Goal: Task Accomplishment & Management: Manage account settings

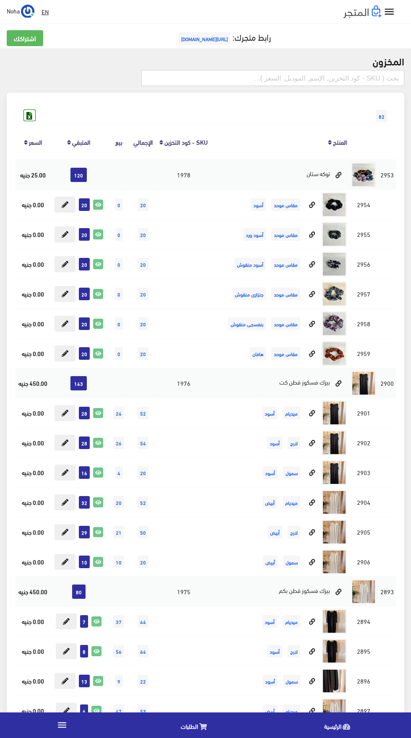
click at [315, 81] on input "text" at bounding box center [272, 78] width 263 height 16
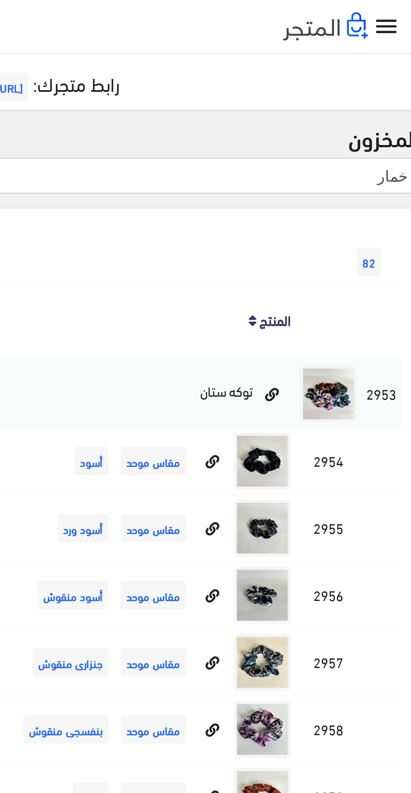
type input "خمار"
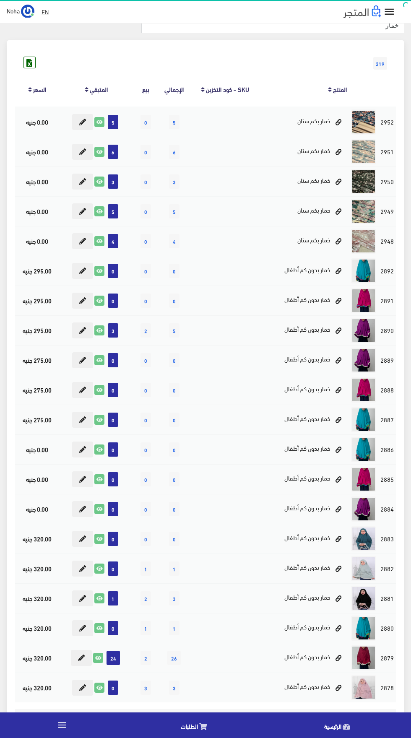
scroll to position [52, 0]
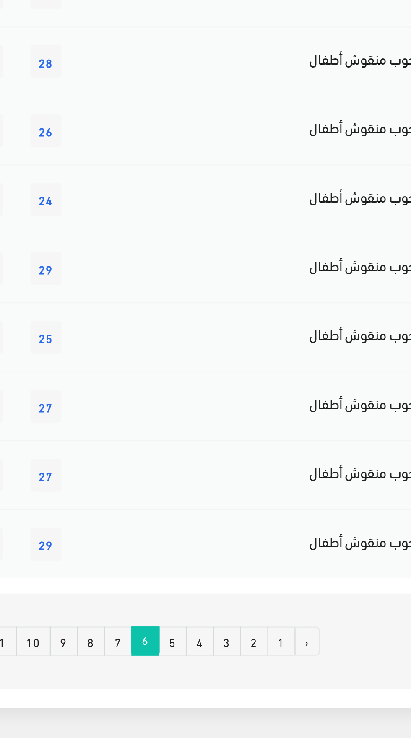
scroll to position [411, 0]
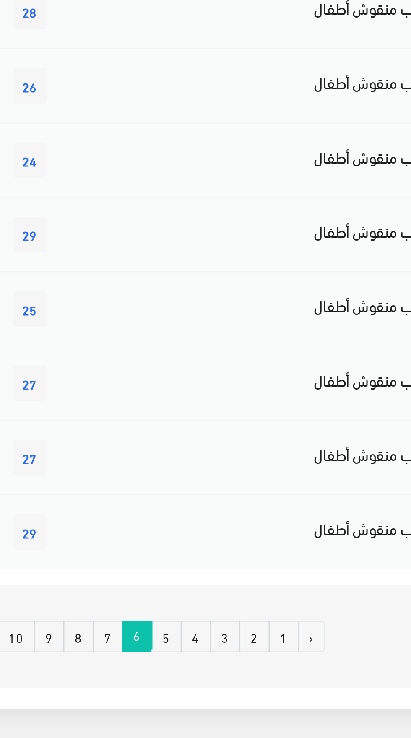
click at [176, 672] on link "7" at bounding box center [178, 669] width 12 height 13
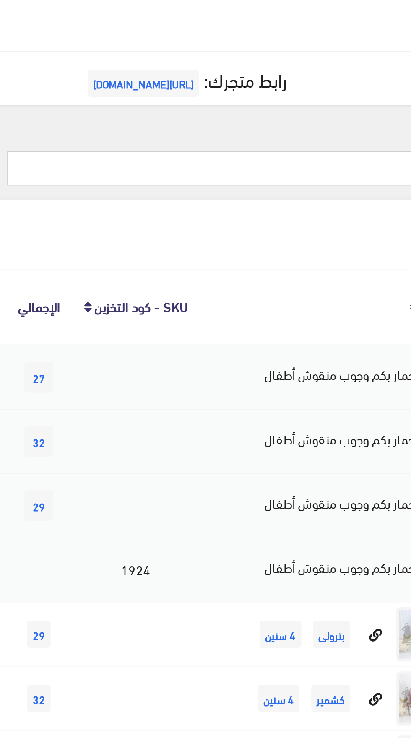
click at [266, 77] on input "خمار" at bounding box center [272, 78] width 263 height 16
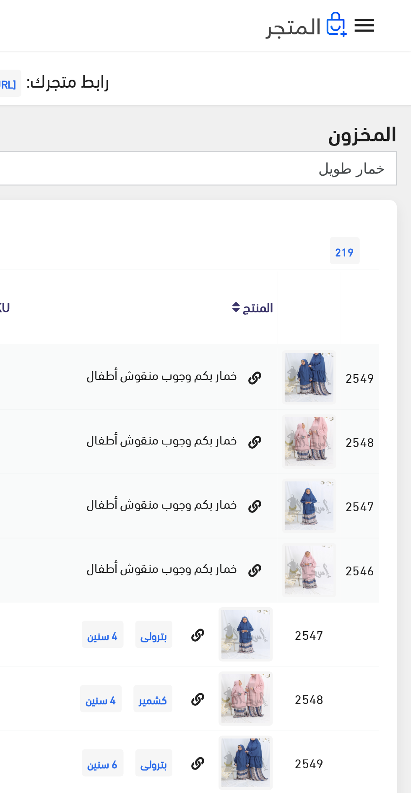
type input "خمار طويل"
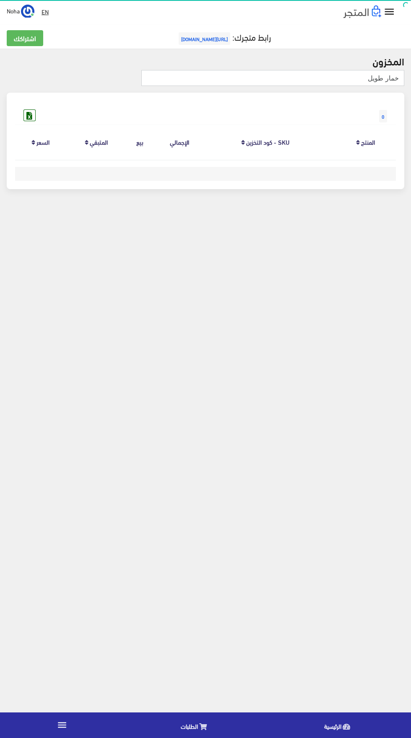
click at [217, 78] on input "خمار طويل" at bounding box center [272, 78] width 263 height 16
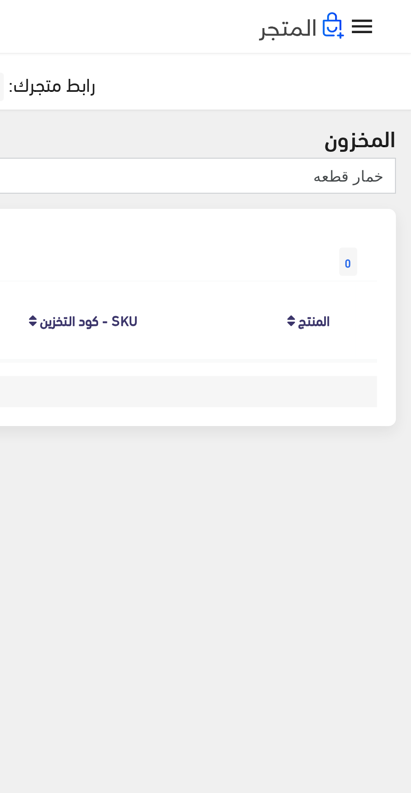
type input "خمار قطعه"
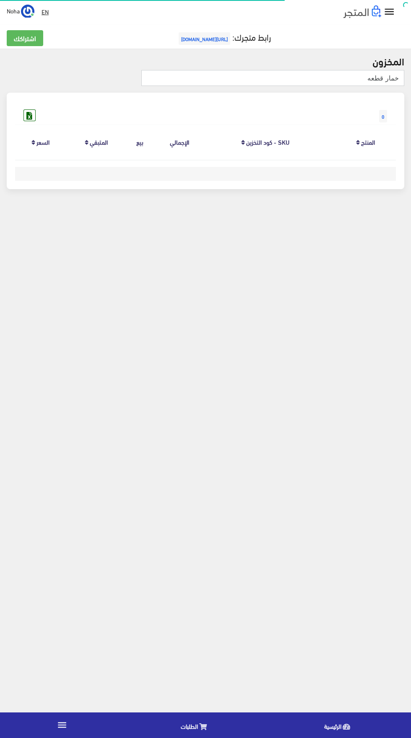
click at [224, 75] on input "خمار قطعه" at bounding box center [272, 78] width 263 height 16
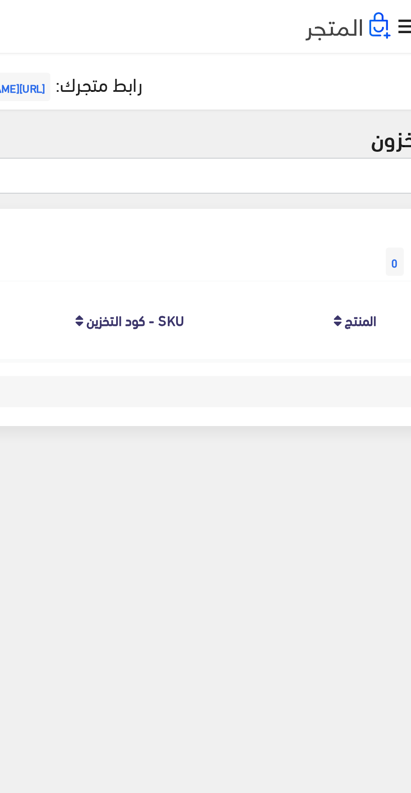
type input "خ"
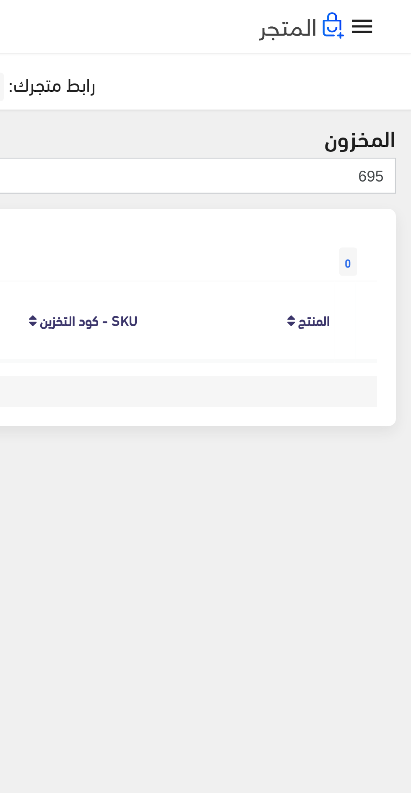
type input "695"
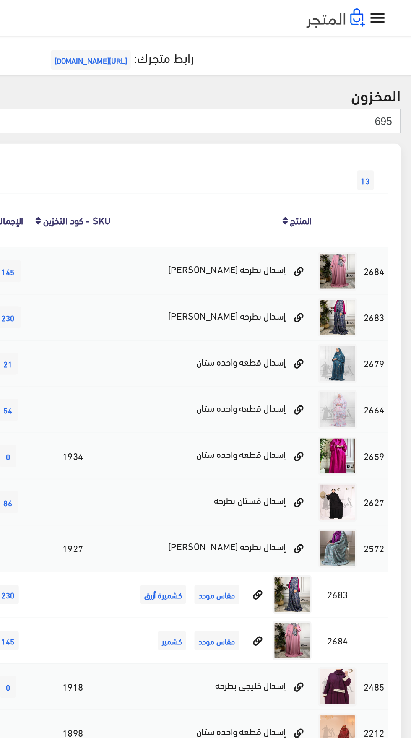
click at [264, 79] on input "695" at bounding box center [272, 78] width 263 height 16
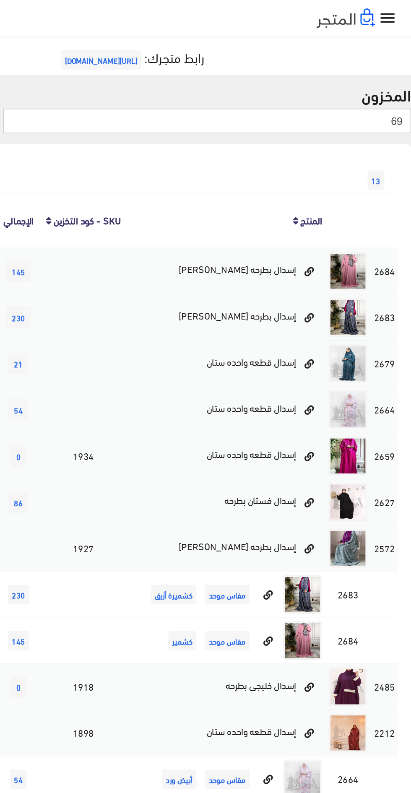
type input "6"
type input "795"
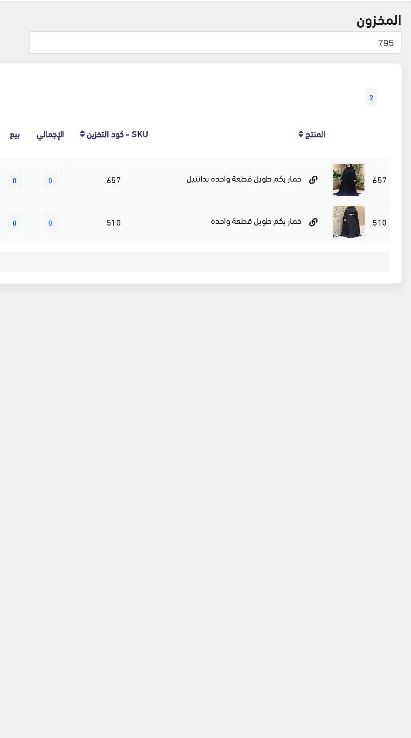
click at [288, 356] on body "إسدال اند مور الرئيسية الطلبات EN" at bounding box center [205, 369] width 411 height 738
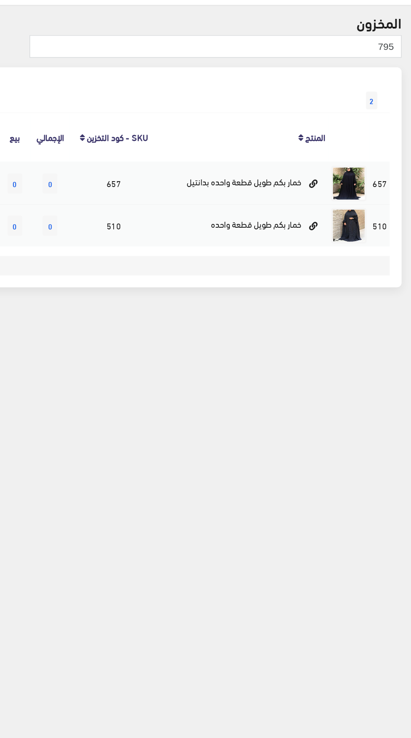
click at [290, 370] on body "إسدال اند مور الرئيسية الطلبات EN" at bounding box center [205, 369] width 411 height 738
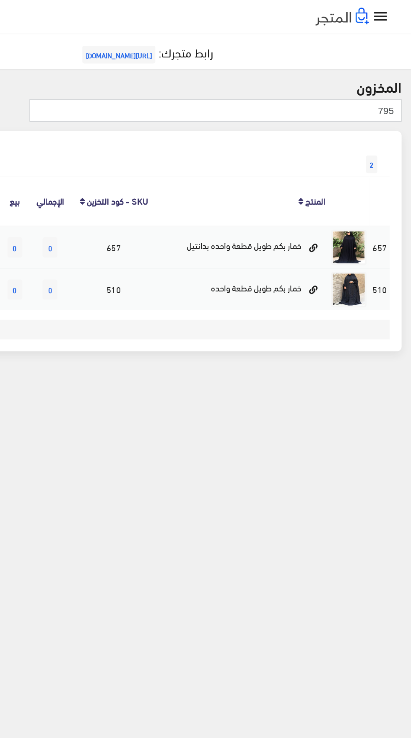
click at [355, 80] on input "795" at bounding box center [272, 78] width 263 height 16
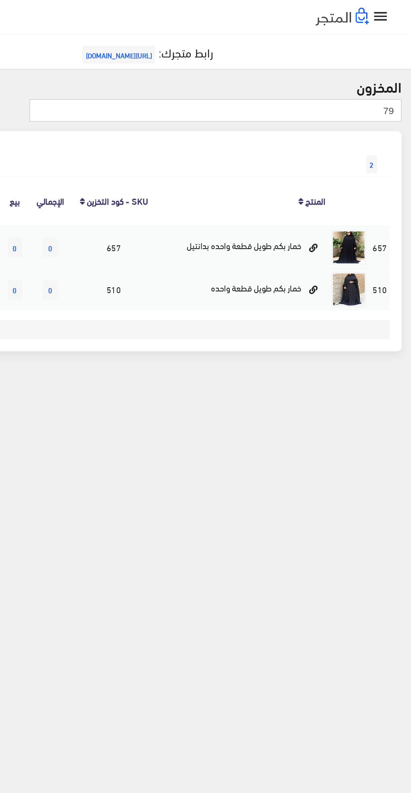
type input "7"
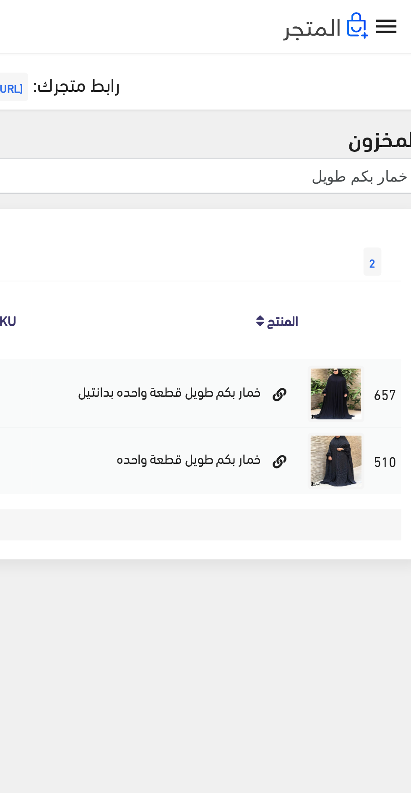
type input "خمار بكم طويل"
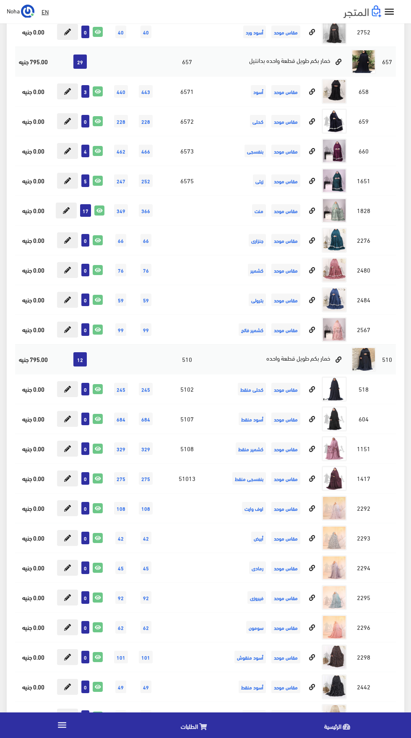
scroll to position [871, 0]
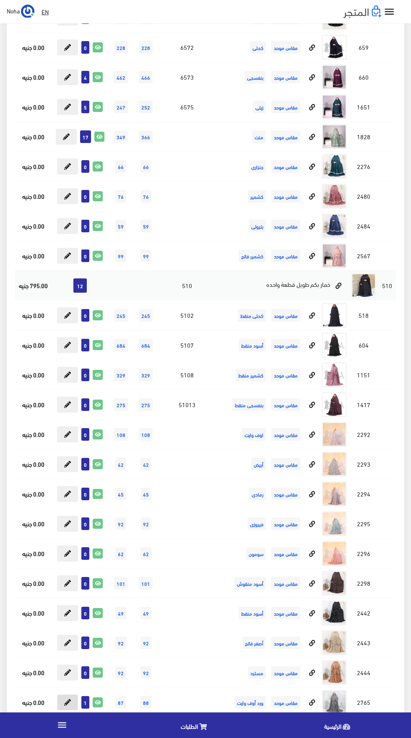
click at [67, 699] on icon at bounding box center [67, 702] width 7 height 7
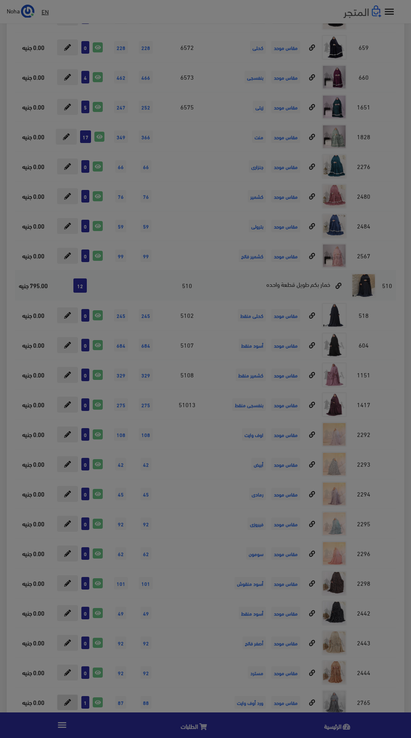
type input "1"
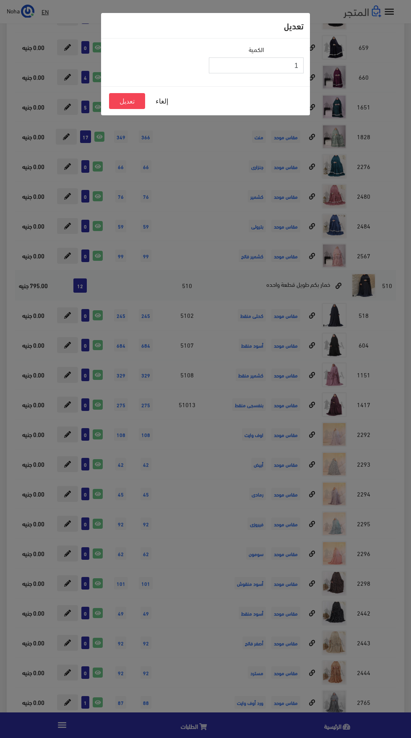
click at [220, 63] on input "1" at bounding box center [256, 65] width 95 height 16
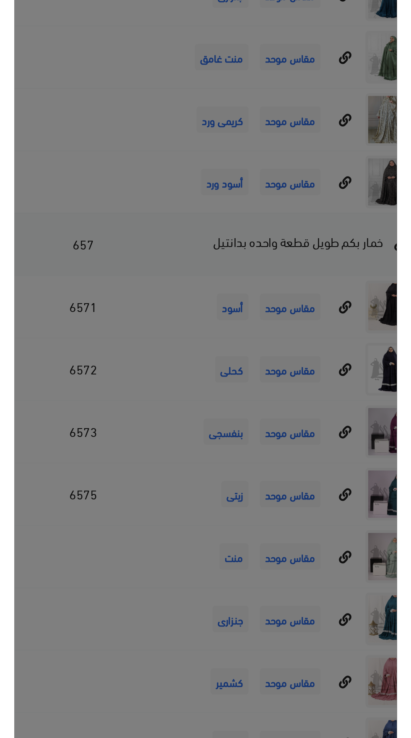
scroll to position [549, 0]
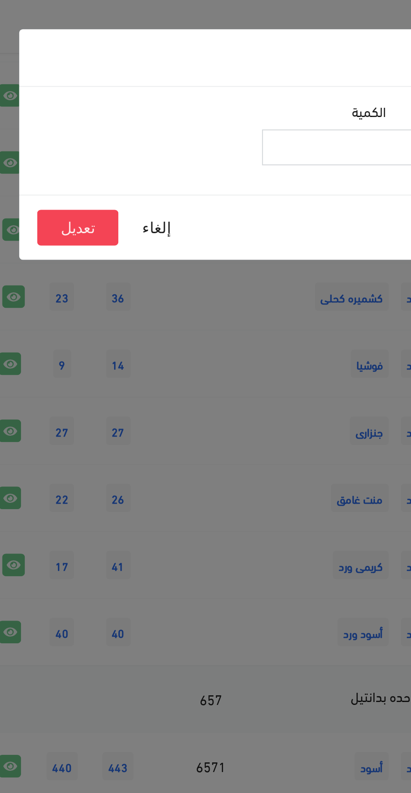
type input "0"
click at [126, 99] on button "تعديل" at bounding box center [128, 101] width 36 height 16
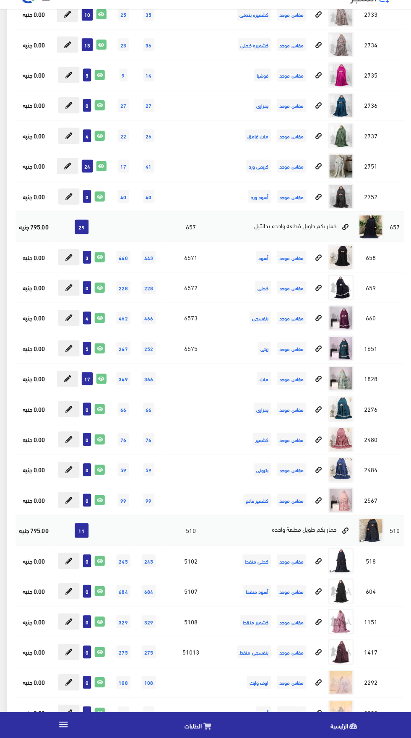
scroll to position [627, 0]
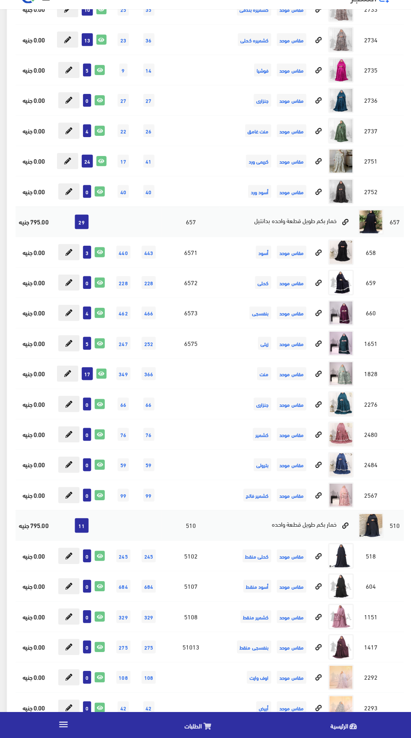
click at [206, 728] on icon at bounding box center [203, 726] width 8 height 7
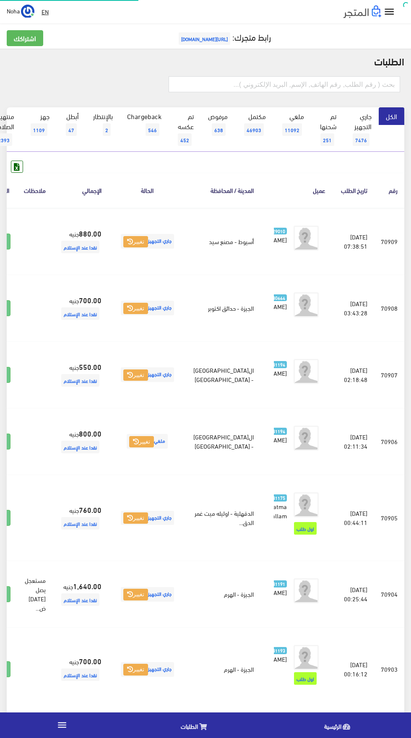
scroll to position [0, -22]
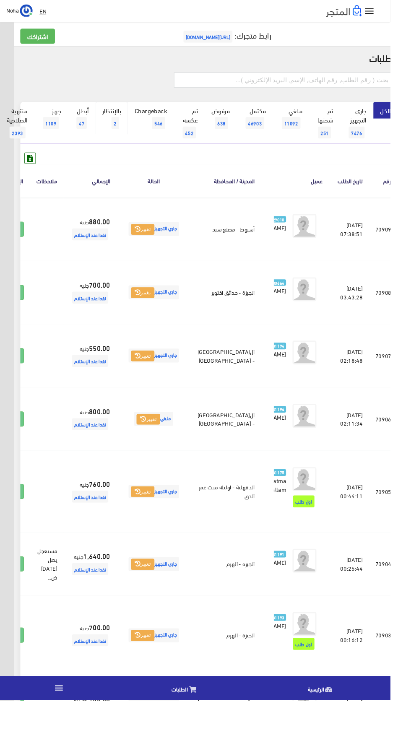
click at [129, 128] on link "بالإنتظار 2" at bounding box center [118, 124] width 34 height 34
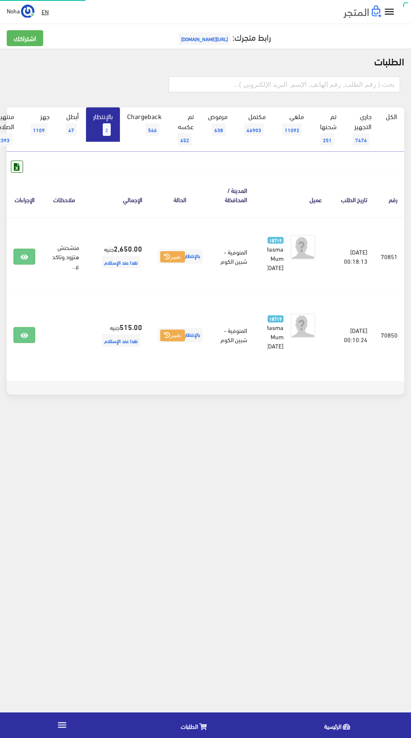
scroll to position [0, -22]
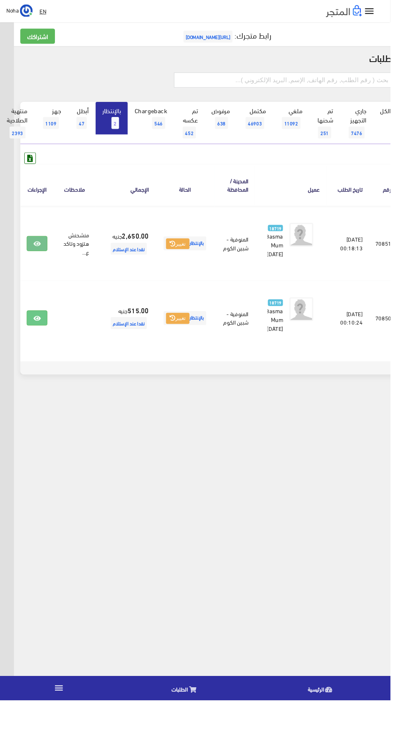
click at [41, 262] on link at bounding box center [39, 257] width 22 height 16
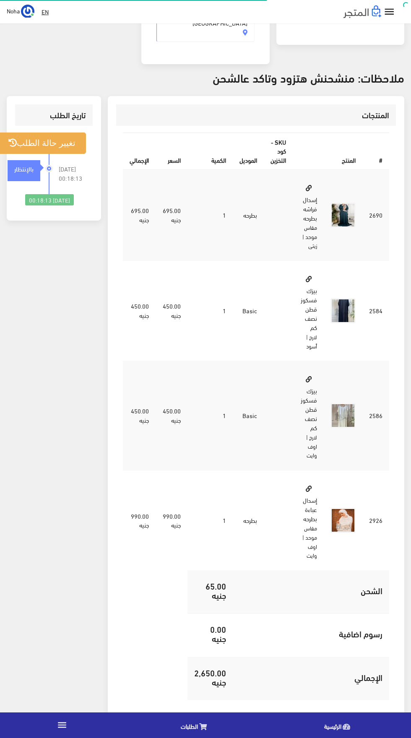
scroll to position [210, 0]
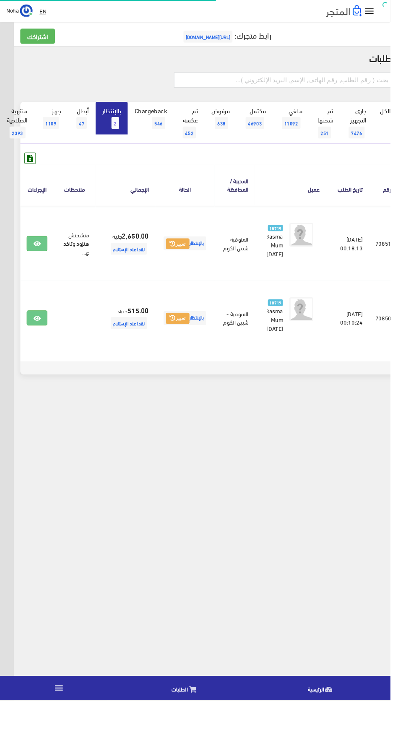
scroll to position [0, -22]
click at [43, 335] on icon at bounding box center [39, 335] width 8 height 7
